Goal: Book appointment/travel/reservation

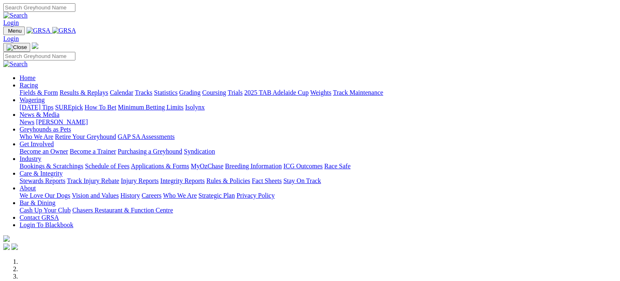
click at [83, 162] on link "Bookings & Scratchings" at bounding box center [52, 165] width 64 height 7
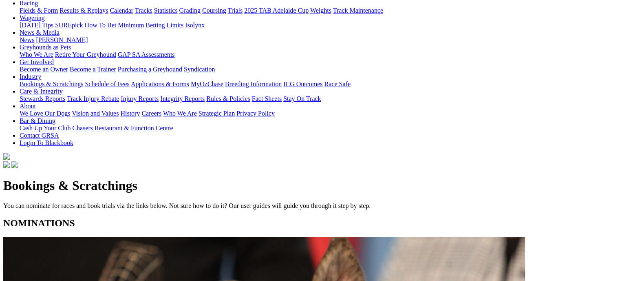
scroll to position [98, 0]
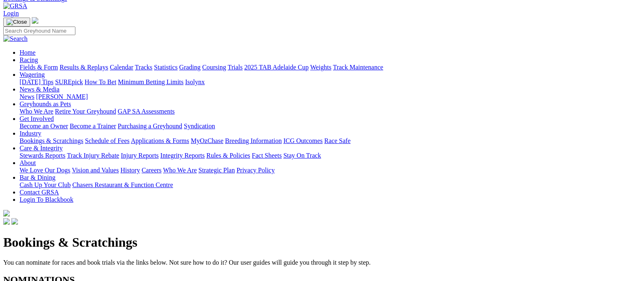
scroll to position [0, 0]
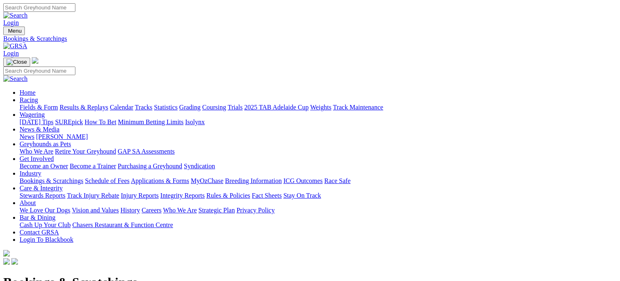
click at [133, 104] on link "Calendar" at bounding box center [122, 107] width 24 height 7
click at [41, 170] on link "Industry" at bounding box center [31, 173] width 22 height 7
click at [83, 177] on link "Bookings & Scratchings" at bounding box center [52, 180] width 64 height 7
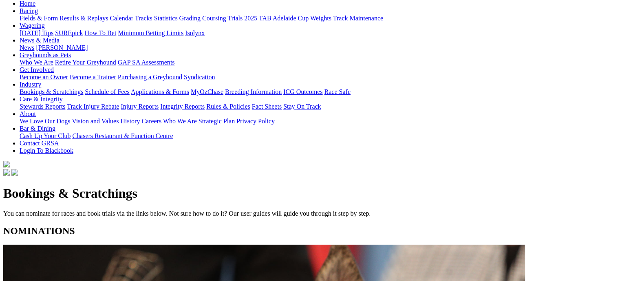
scroll to position [90, 0]
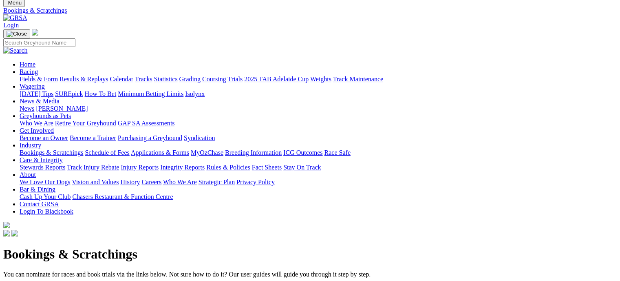
scroll to position [0, 0]
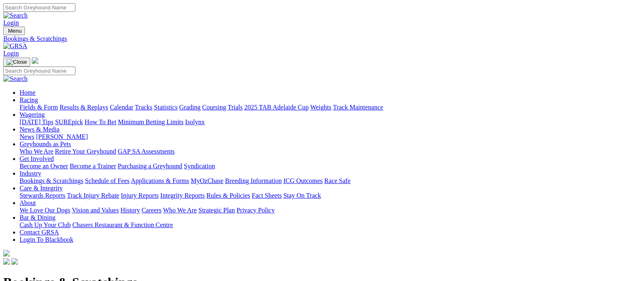
click at [133, 104] on link "Calendar" at bounding box center [122, 107] width 24 height 7
click at [83, 177] on link "Bookings & Scratchings" at bounding box center [52, 180] width 64 height 7
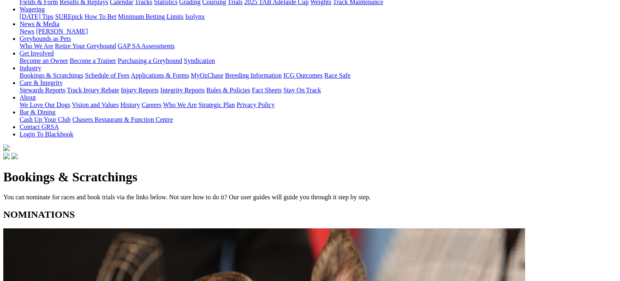
scroll to position [115, 0]
